Goal: Complete application form

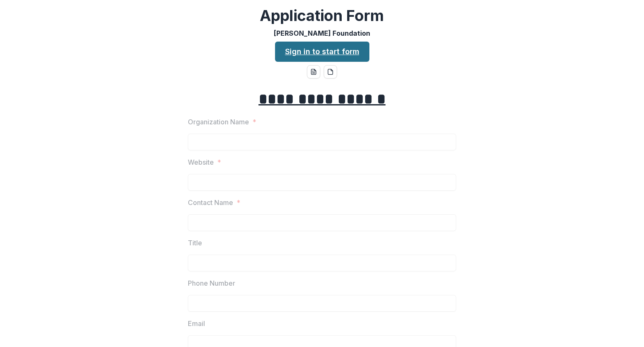
click at [313, 54] on link "Sign in to start form" at bounding box center [322, 52] width 94 height 20
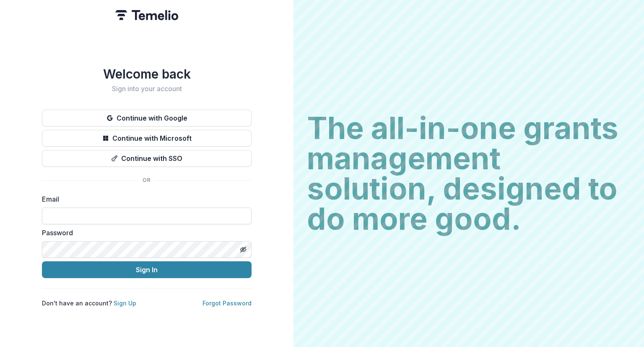
click at [127, 215] on input at bounding box center [147, 215] width 210 height 17
